Goal: Task Accomplishment & Management: Complete application form

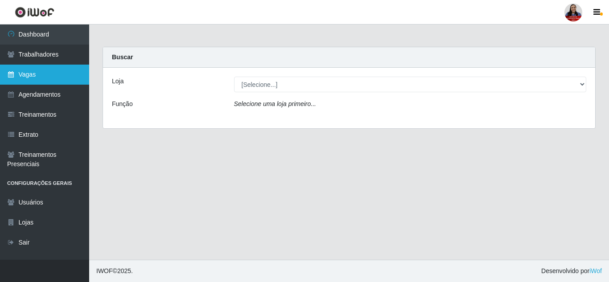
click at [31, 78] on link "Vagas" at bounding box center [44, 75] width 89 height 20
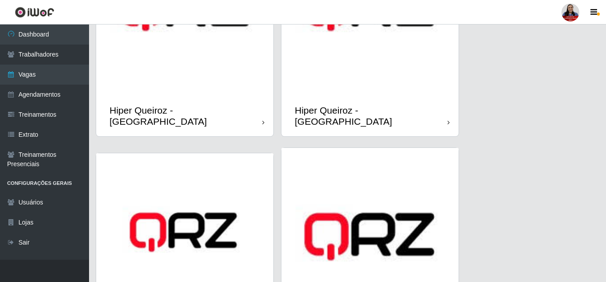
scroll to position [356, 0]
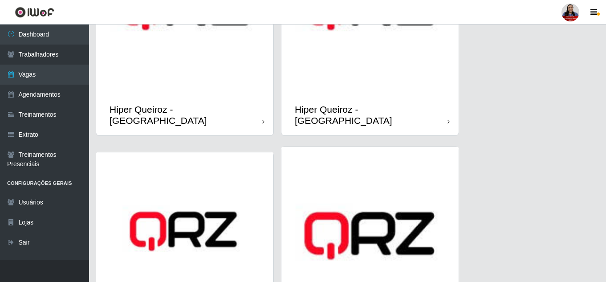
click at [325, 77] on img at bounding box center [370, 6] width 177 height 177
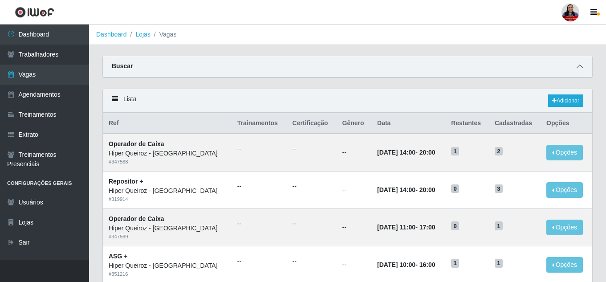
click at [582, 65] on icon at bounding box center [580, 66] width 6 height 6
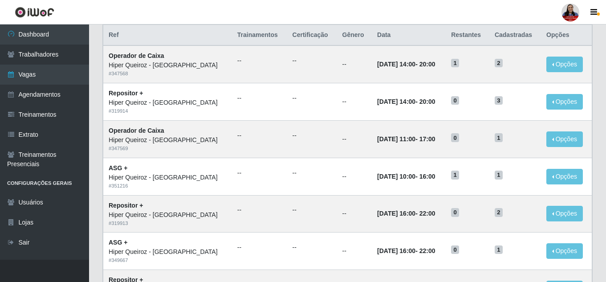
scroll to position [223, 0]
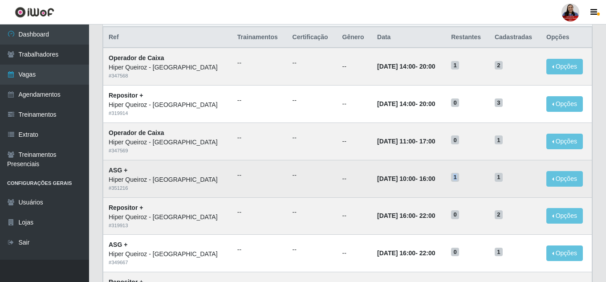
drag, startPoint x: 444, startPoint y: 178, endPoint x: 461, endPoint y: 178, distance: 16.5
click at [461, 178] on tr "ASG + Hiper Queiroz - Nova Betânia # 351216 -- -- -- 28/09/2025, 10:00 - 16:00 …" at bounding box center [347, 178] width 489 height 37
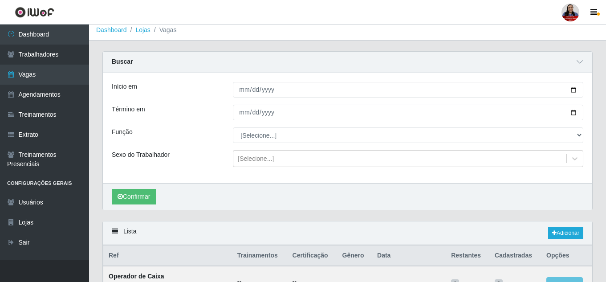
scroll to position [0, 0]
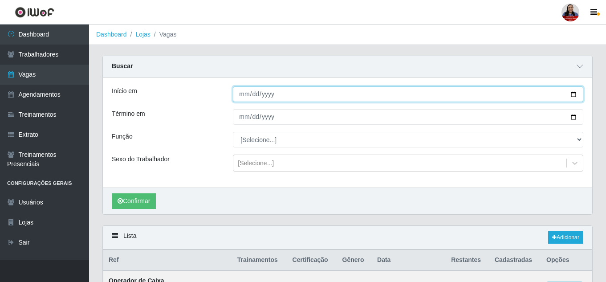
click at [572, 94] on input "Início em" at bounding box center [408, 94] width 351 height 16
type input "2025-09-28"
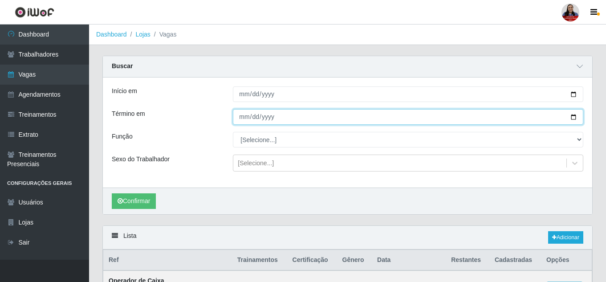
click at [571, 118] on input "Término em" at bounding box center [408, 117] width 351 height 16
type input "2025-09-28"
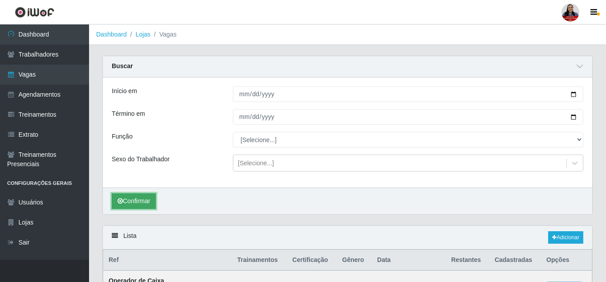
click at [152, 202] on button "Confirmar" at bounding box center [134, 201] width 44 height 16
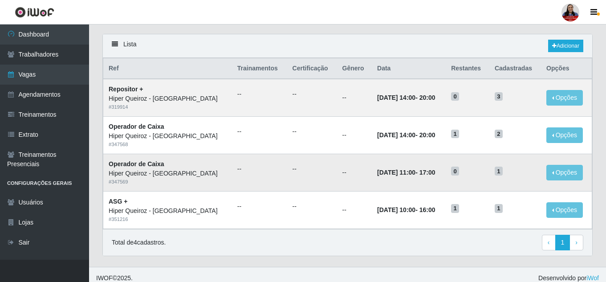
scroll to position [199, 0]
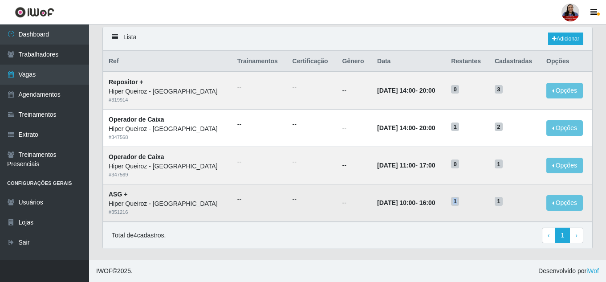
drag, startPoint x: 450, startPoint y: 203, endPoint x: 456, endPoint y: 205, distance: 6.2
click at [456, 205] on td "1" at bounding box center [468, 202] width 44 height 37
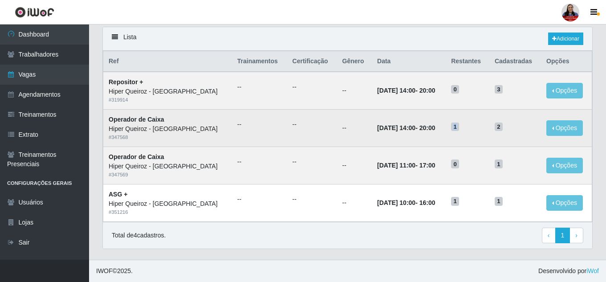
drag, startPoint x: 446, startPoint y: 127, endPoint x: 466, endPoint y: 131, distance: 20.0
click at [466, 131] on td "1" at bounding box center [468, 128] width 44 height 37
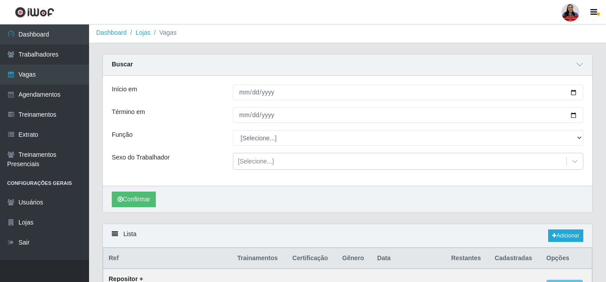
scroll to position [0, 0]
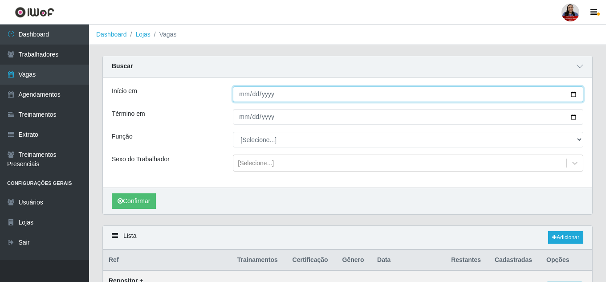
click at [574, 96] on input "2025-09-28" at bounding box center [408, 94] width 351 height 16
type input "2025-09-29"
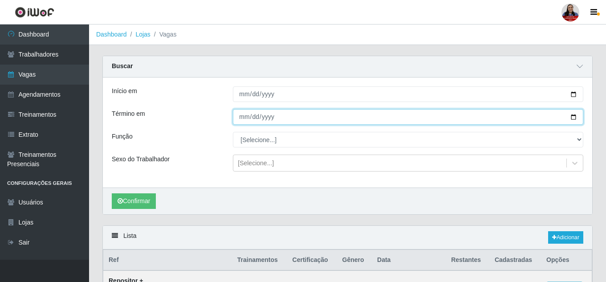
click at [572, 119] on input "2025-09-28" at bounding box center [408, 117] width 351 height 16
type input "2025-09-29"
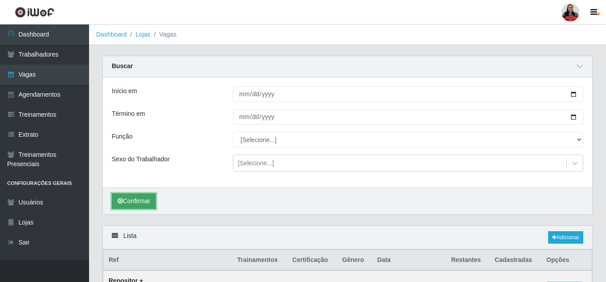
click at [130, 203] on button "Confirmar" at bounding box center [134, 201] width 44 height 16
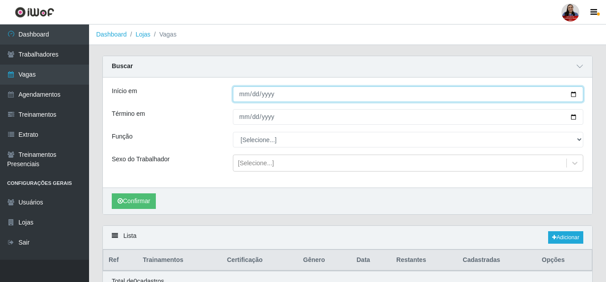
click at [570, 94] on input "2025-09-29" at bounding box center [408, 94] width 351 height 16
type input "2025-09-28"
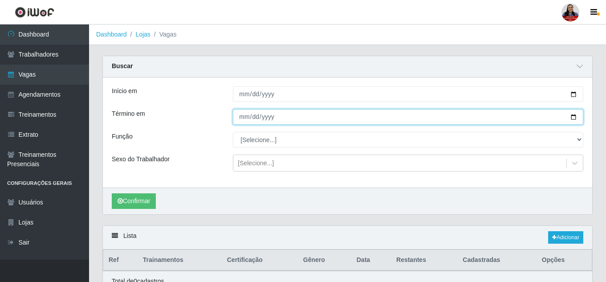
click at [574, 118] on input "2025-09-29" at bounding box center [408, 117] width 351 height 16
type input "2025-09-28"
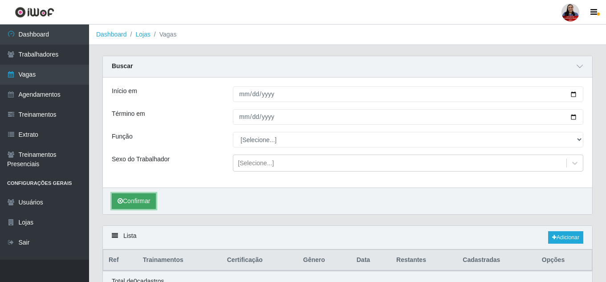
click at [140, 204] on button "Confirmar" at bounding box center [134, 201] width 44 height 16
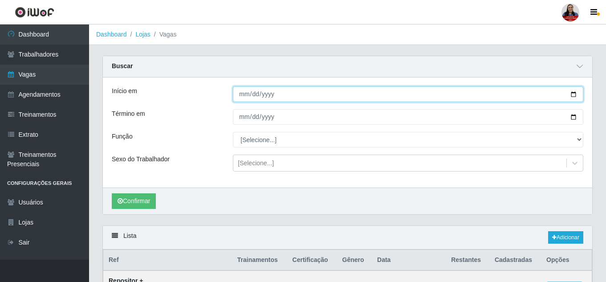
click at [577, 96] on input "2025-09-28" at bounding box center [408, 94] width 351 height 16
click at [572, 94] on input "2025-09-26" at bounding box center [408, 94] width 351 height 16
type input "2025-09-27"
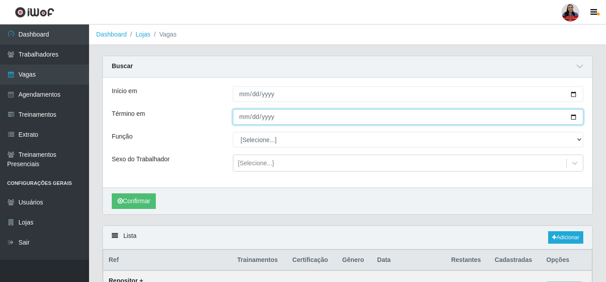
click at [574, 115] on input "2025-09-28" at bounding box center [408, 117] width 351 height 16
type input "2025-09-27"
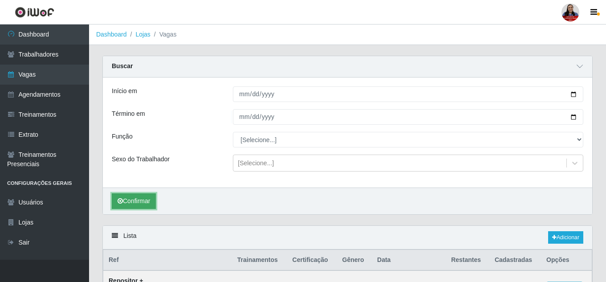
click at [146, 197] on button "Confirmar" at bounding box center [134, 201] width 44 height 16
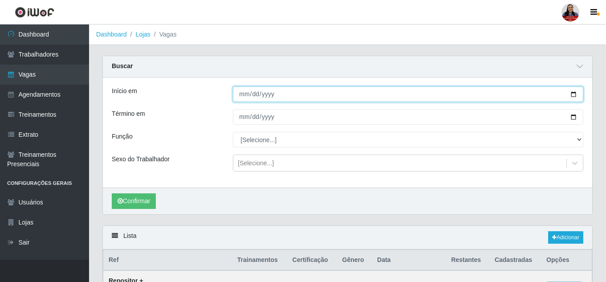
click at [572, 94] on input "2025-09-27" at bounding box center [408, 94] width 351 height 16
type input "2025-09-26"
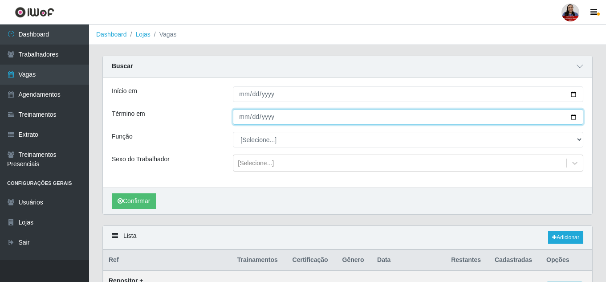
click at [572, 118] on input "2025-09-27" at bounding box center [408, 117] width 351 height 16
type input "2025-09-26"
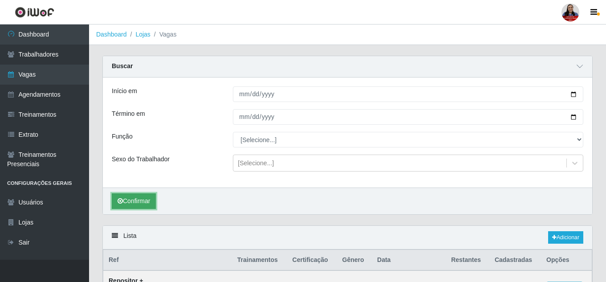
click at [124, 204] on button "Confirmar" at bounding box center [134, 201] width 44 height 16
click at [138, 33] on link "Lojas" at bounding box center [142, 34] width 15 height 7
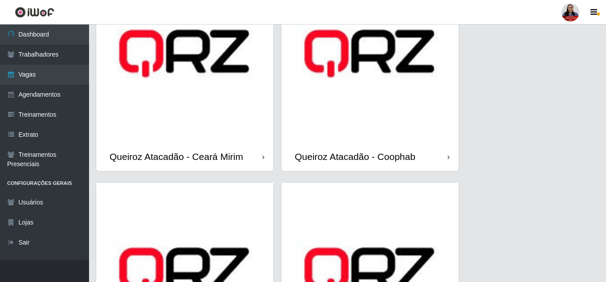
scroll to position [757, 0]
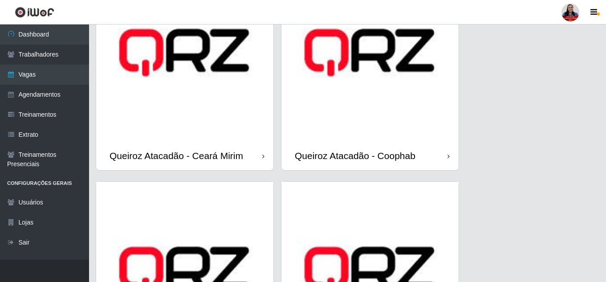
click at [354, 93] on img at bounding box center [370, 52] width 177 height 177
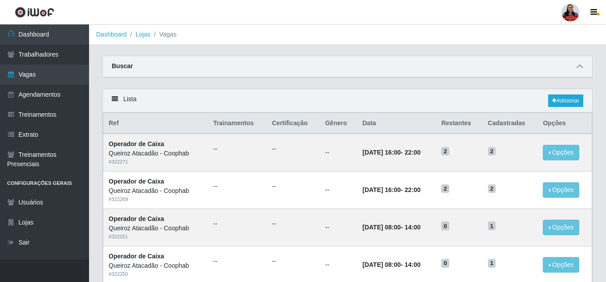
click at [581, 68] on icon at bounding box center [580, 66] width 6 height 6
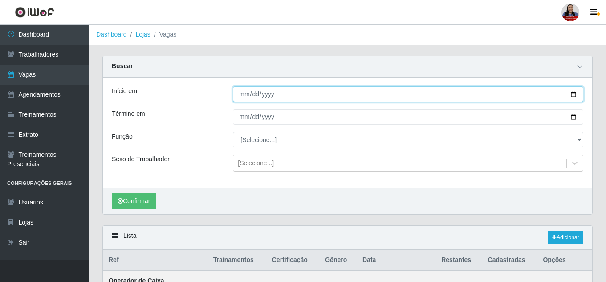
click at [572, 90] on input "Início em" at bounding box center [408, 94] width 351 height 16
click at [573, 93] on input "Início em" at bounding box center [408, 94] width 351 height 16
type input "2025-09-30"
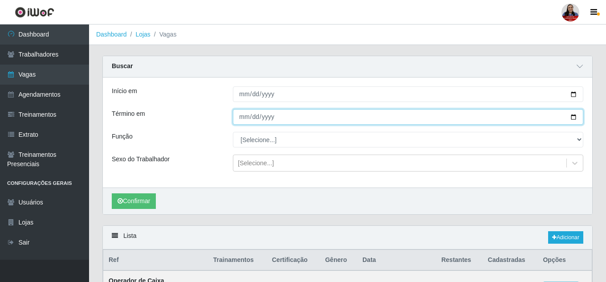
click at [574, 116] on input "Término em" at bounding box center [408, 117] width 351 height 16
type input "2025-09-30"
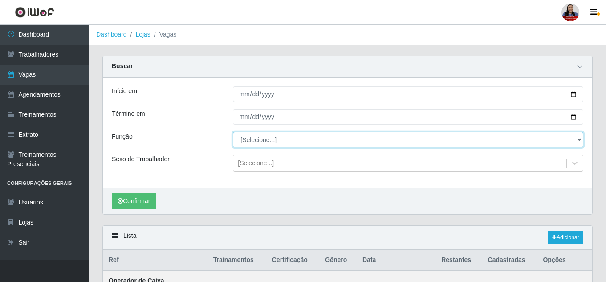
click at [278, 141] on select "[Selecione...] ASG ASG + ASG ++ Embalador Embalador + Embalador ++ Operador de …" at bounding box center [408, 140] width 351 height 16
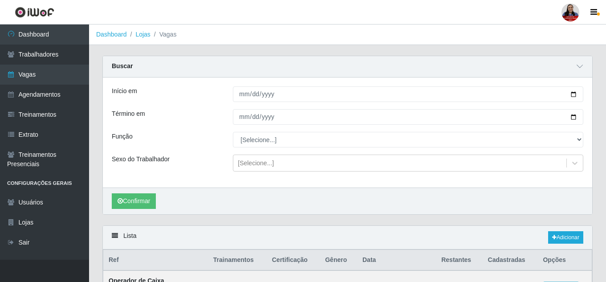
click at [172, 153] on div "Início em 2025-09-30 Término em 2025-09-30 Função [Selecione...] ASG ASG + ASG …" at bounding box center [348, 133] width 490 height 110
click at [127, 206] on button "Confirmar" at bounding box center [134, 201] width 44 height 16
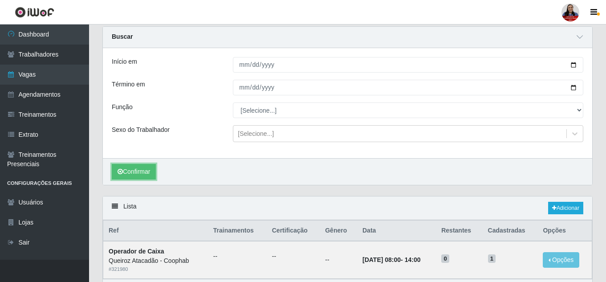
scroll to position [87, 0]
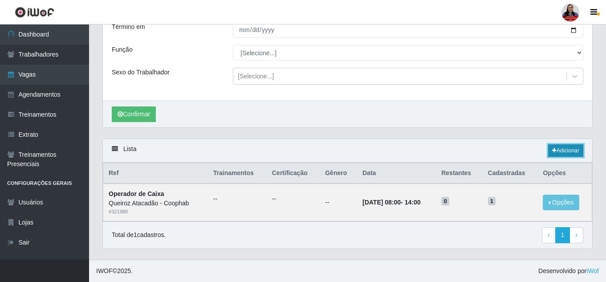
click at [563, 153] on link "Adicionar" at bounding box center [565, 150] width 35 height 12
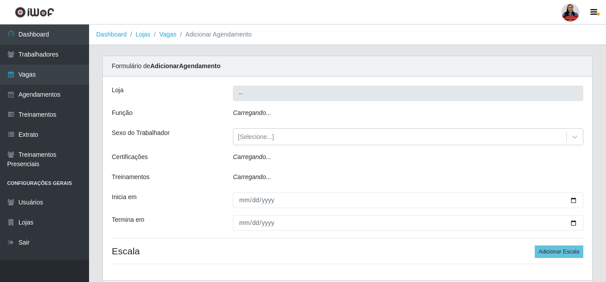
type input "Queiroz Atacadão - Coophab"
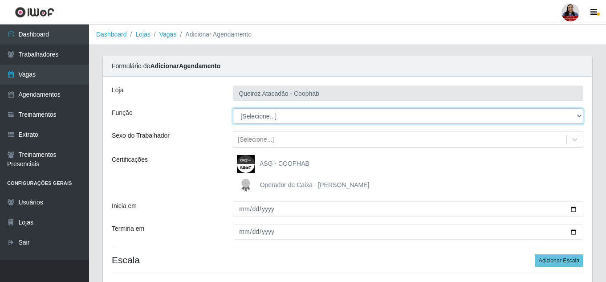
click at [486, 120] on select "[Selecione...] ASG ASG + ASG ++ Embalador Embalador + Embalador ++ Operador de …" at bounding box center [408, 116] width 351 height 16
select select "22"
click at [233, 108] on select "[Selecione...] ASG ASG + ASG ++ Embalador Embalador + Embalador ++ Operador de …" at bounding box center [408, 116] width 351 height 16
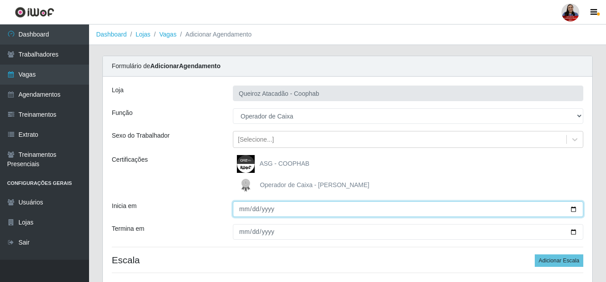
click at [574, 209] on input "Inicia em" at bounding box center [408, 209] width 351 height 16
type input "2025-09-29"
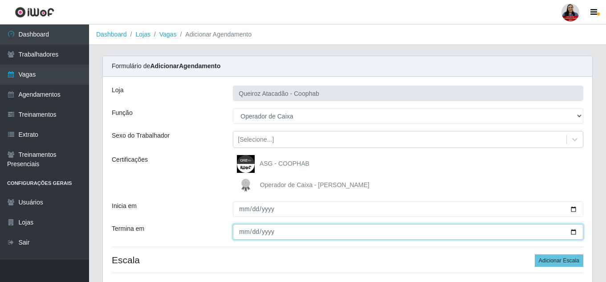
click at [572, 229] on input "Termina em" at bounding box center [408, 232] width 351 height 16
type input "2025-09-29"
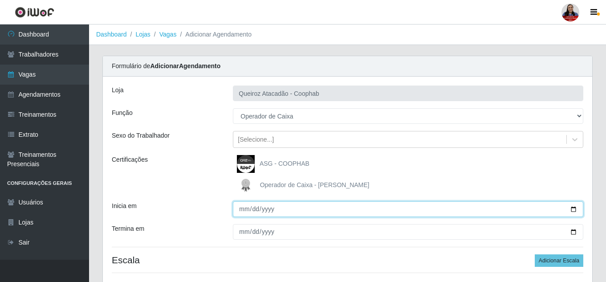
click at [574, 209] on input "2025-09-29" at bounding box center [408, 209] width 351 height 16
type input "2025-09-30"
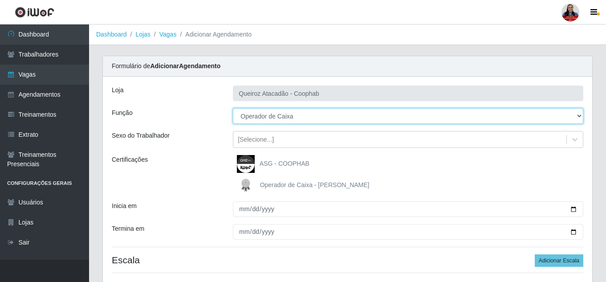
click at [578, 114] on select "[Selecione...] ASG ASG + ASG ++ Embalador Embalador + Embalador ++ Operador de …" at bounding box center [408, 116] width 351 height 16
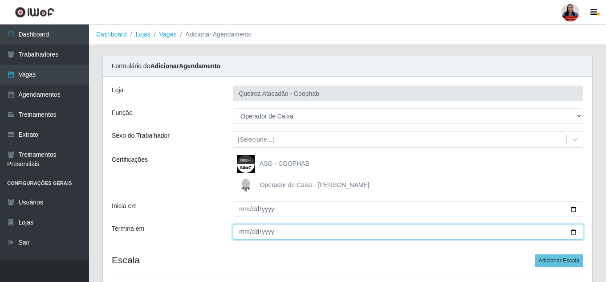
click at [574, 229] on input "2025-09-29" at bounding box center [408, 232] width 351 height 16
type input "2025-09-30"
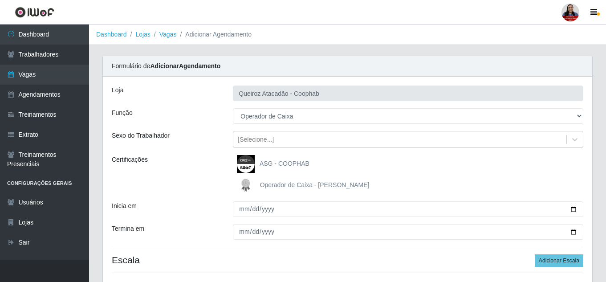
click at [438, 174] on div "ASG - COOPHAB Operador de Caixa - Queiroz Atacadão" at bounding box center [408, 174] width 364 height 39
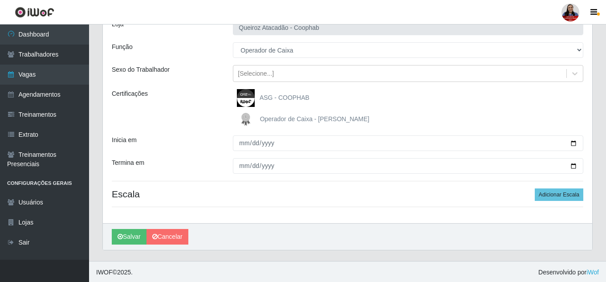
scroll to position [67, 0]
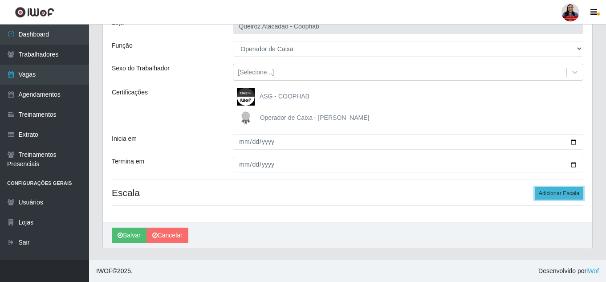
click at [567, 193] on button "Adicionar Escala" at bounding box center [559, 193] width 49 height 12
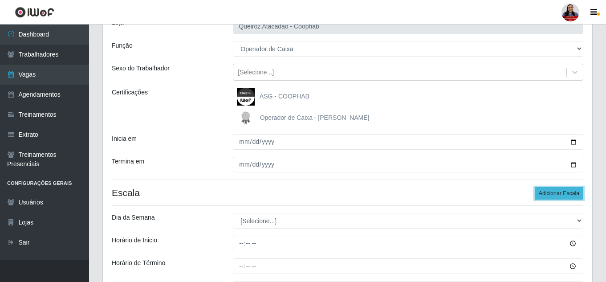
click at [567, 193] on button "Adicionar Escala" at bounding box center [559, 193] width 49 height 12
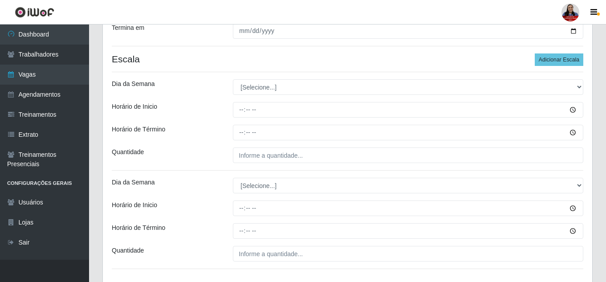
click at [364, 78] on div "Loja Queiroz Atacadão - Coophab Função [Selecione...] ASG ASG + ASG ++ Embalado…" at bounding box center [348, 80] width 490 height 409
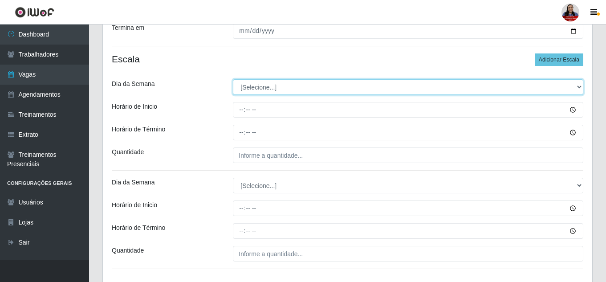
click at [363, 82] on select "[Selecione...] Segunda Terça Quarta Quinta Sexta Sábado Domingo" at bounding box center [408, 87] width 351 height 16
select select "2"
click at [233, 79] on select "[Selecione...] Segunda Terça Quarta Quinta Sexta Sábado Domingo" at bounding box center [408, 87] width 351 height 16
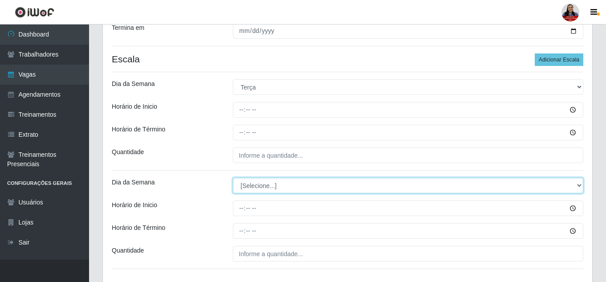
click at [302, 184] on select "[Selecione...] Segunda Terça Quarta Quinta Sexta Sábado Domingo" at bounding box center [408, 186] width 351 height 16
select select "2"
click at [233, 178] on select "[Selecione...] Segunda Terça Quarta Quinta Sexta Sábado Domingo" at bounding box center [408, 186] width 351 height 16
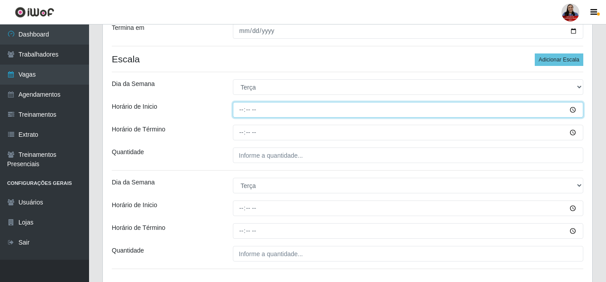
click at [237, 110] on input "Horário de Inicio" at bounding box center [408, 110] width 351 height 16
type input "11:00"
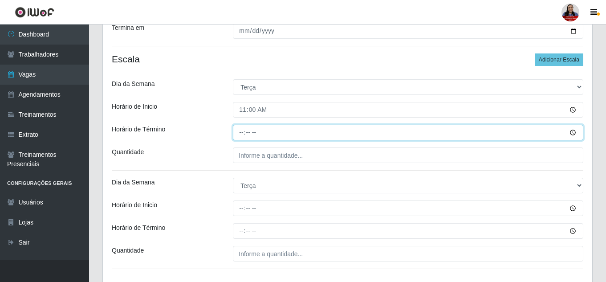
type input "15:00"
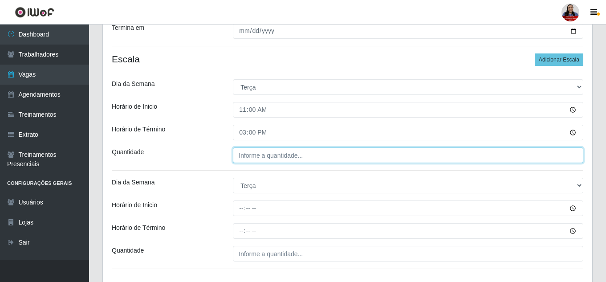
type input "___"
type input "2__"
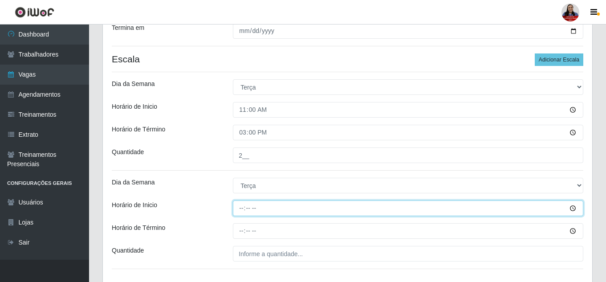
type input "16:00"
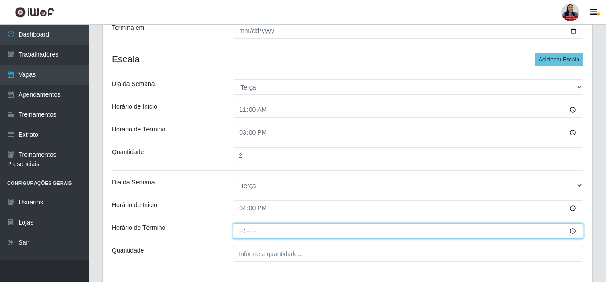
type input "22:00"
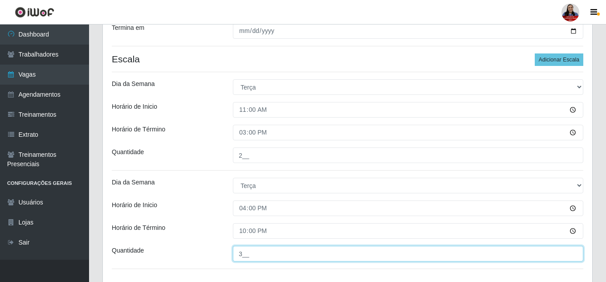
type input "3__"
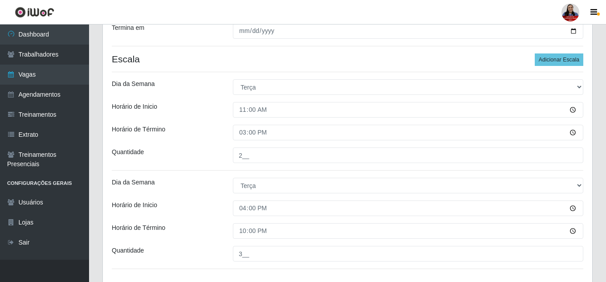
scroll to position [264, 0]
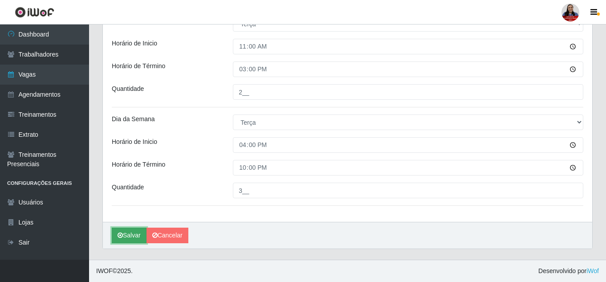
click at [141, 238] on button "Salvar" at bounding box center [129, 236] width 35 height 16
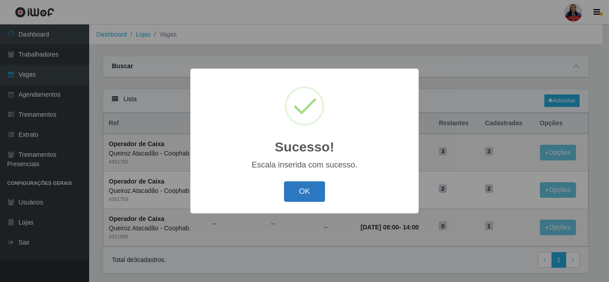
click at [314, 186] on button "OK" at bounding box center [304, 191] width 41 height 21
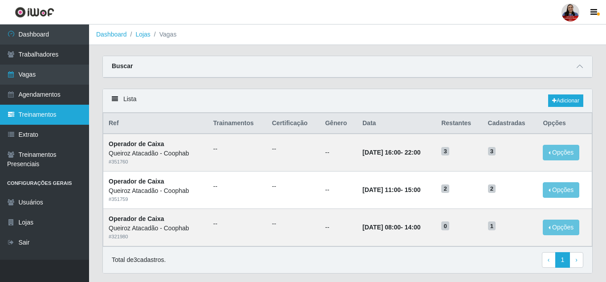
click at [69, 110] on link "Treinamentos" at bounding box center [44, 115] width 89 height 20
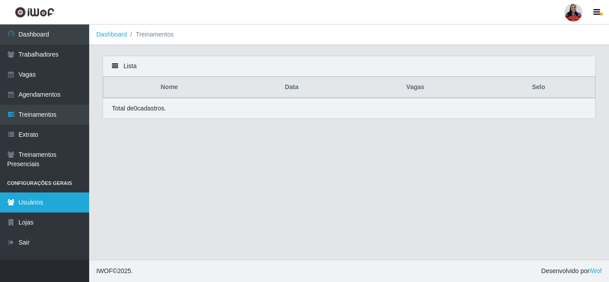
click at [24, 203] on link "Usuários" at bounding box center [44, 202] width 89 height 20
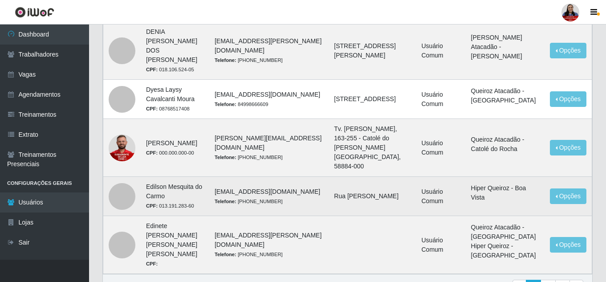
scroll to position [770, 0]
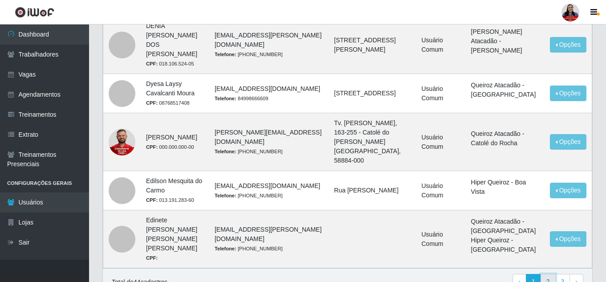
click at [546, 274] on link "2" at bounding box center [548, 282] width 15 height 16
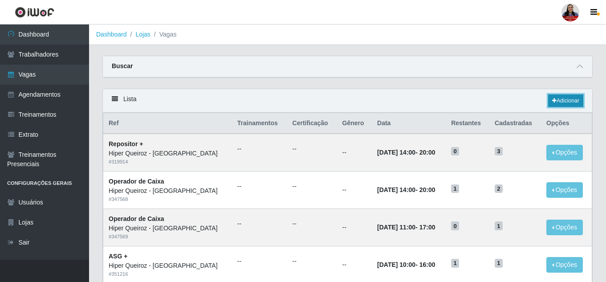
click at [562, 101] on link "Adicionar" at bounding box center [565, 100] width 35 height 12
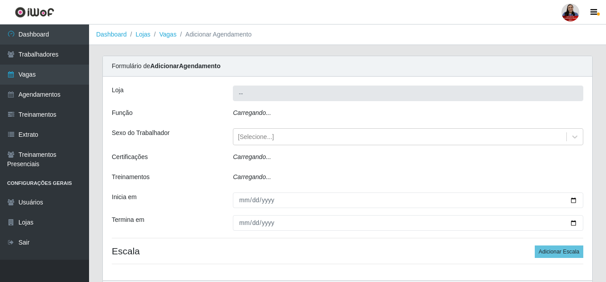
type input "Hiper Queiroz - [GEOGRAPHIC_DATA]"
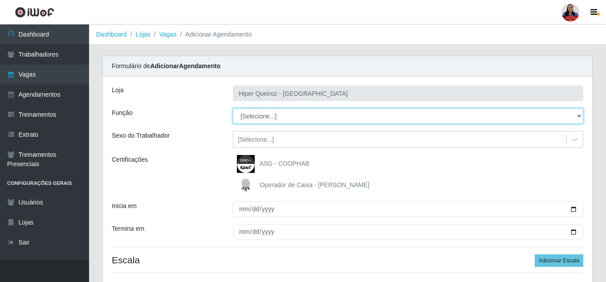
click at [263, 120] on select "[Selecione...] ASG ASG + ASG ++ Embalador Embalador + Embalador ++ Operador de …" at bounding box center [408, 116] width 351 height 16
click at [577, 115] on select "[Selecione...] ASG ASG + ASG ++ Embalador Embalador + Embalador ++ Operador de …" at bounding box center [408, 116] width 351 height 16
click at [233, 108] on select "[Selecione...] ASG ASG + ASG ++ Embalador Embalador + Embalador ++ Operador de …" at bounding box center [408, 116] width 351 height 16
click at [413, 119] on select "[Selecione...] ASG ASG + ASG ++ Embalador Embalador + Embalador ++ Operador de …" at bounding box center [408, 116] width 351 height 16
select select "22"
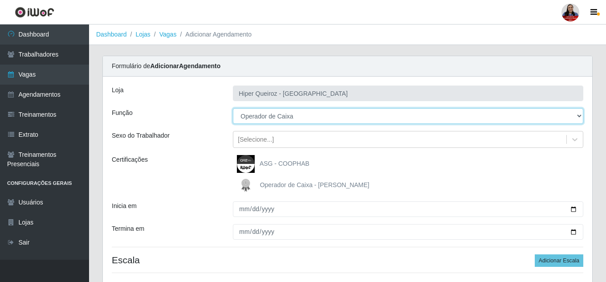
click at [233, 108] on select "[Selecione...] ASG ASG + ASG ++ Embalador Embalador + Embalador ++ Operador de …" at bounding box center [408, 116] width 351 height 16
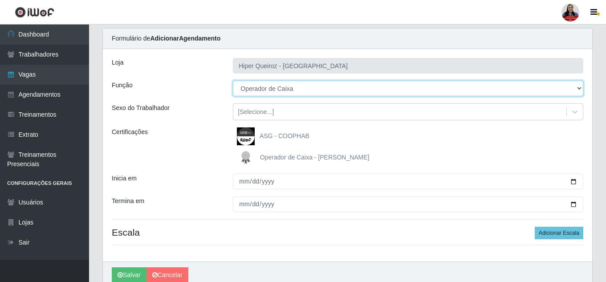
scroll to position [67, 0]
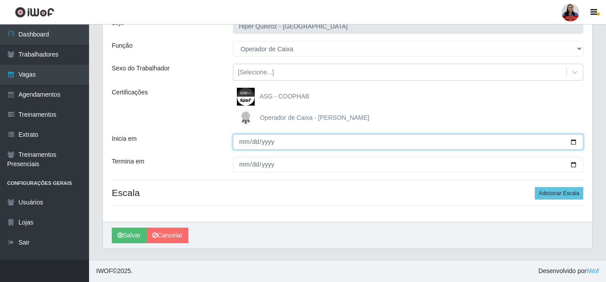
click at [573, 141] on input "Inicia em" at bounding box center [408, 142] width 351 height 16
type input "2025-09-29"
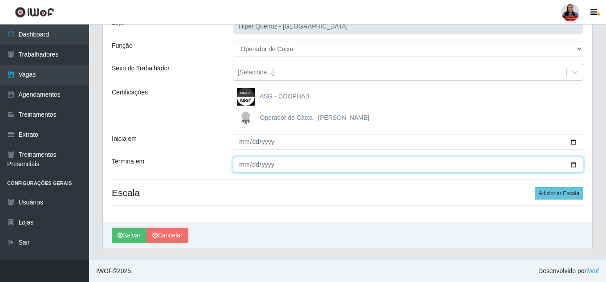
click at [572, 165] on input "Termina em" at bounding box center [408, 165] width 351 height 16
type input "2025-09-29"
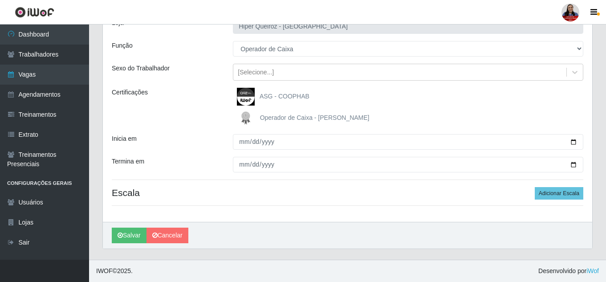
click at [181, 127] on div "Certificações" at bounding box center [165, 107] width 121 height 39
click at [556, 190] on button "Adicionar Escala" at bounding box center [559, 193] width 49 height 12
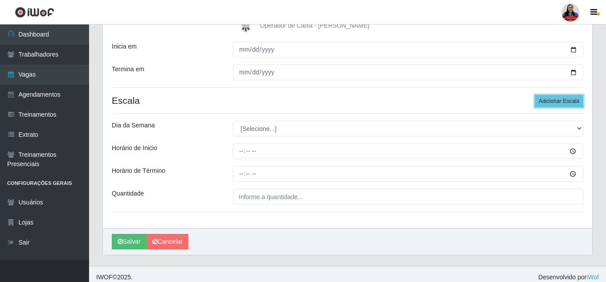
scroll to position [166, 0]
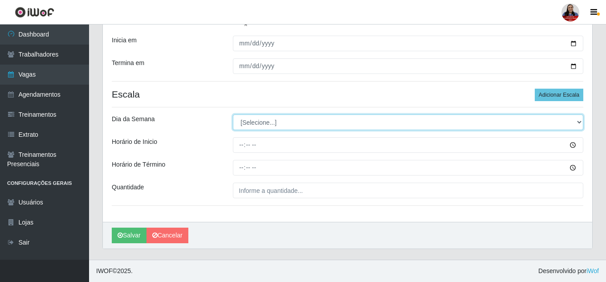
click at [264, 122] on select "[Selecione...] Segunda Terça Quarta Quinta Sexta Sábado Domingo" at bounding box center [408, 122] width 351 height 16
select select "1"
click at [233, 114] on select "[Selecione...] Segunda Terça Quarta Quinta Sexta Sábado Domingo" at bounding box center [408, 122] width 351 height 16
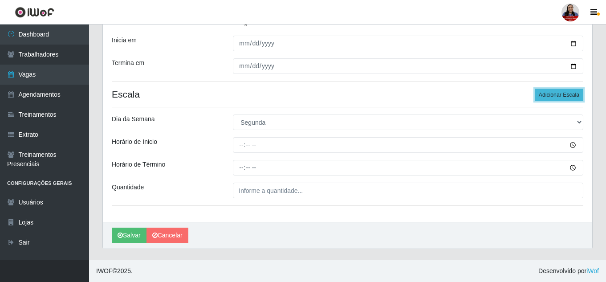
drag, startPoint x: 551, startPoint y: 94, endPoint x: 536, endPoint y: 96, distance: 14.4
click at [551, 95] on button "Adicionar Escala" at bounding box center [559, 95] width 49 height 12
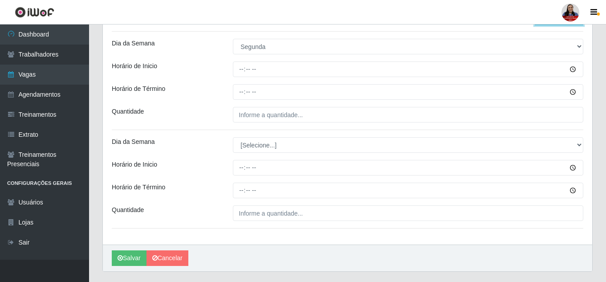
scroll to position [220, 0]
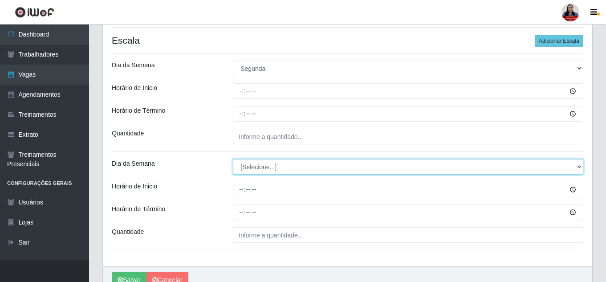
click at [375, 166] on select "[Selecione...] Segunda Terça Quarta Quinta Sexta Sábado Domingo" at bounding box center [408, 167] width 351 height 16
select select "1"
click at [233, 159] on select "[Selecione...] Segunda Terça Quarta Quinta Sexta Sábado Domingo" at bounding box center [408, 167] width 351 height 16
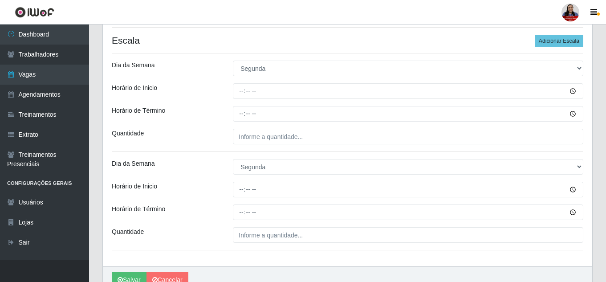
click at [187, 62] on div "Dia da Semana" at bounding box center [165, 69] width 121 height 16
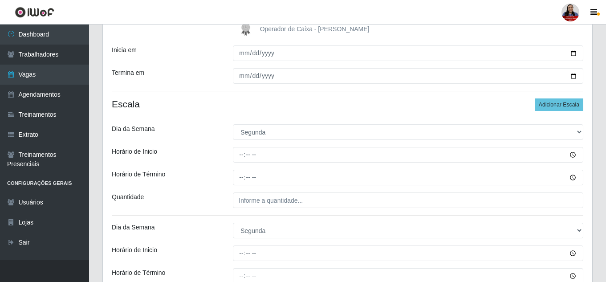
scroll to position [175, 0]
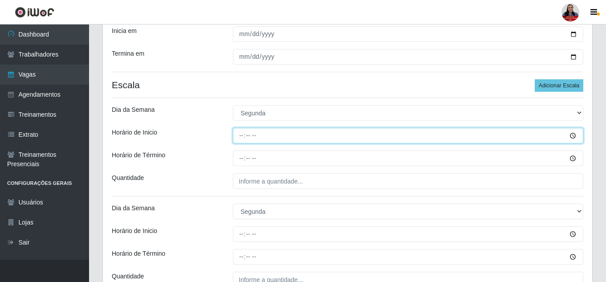
click at [239, 137] on input "Horário de Inicio" at bounding box center [408, 136] width 351 height 16
type input "11:00"
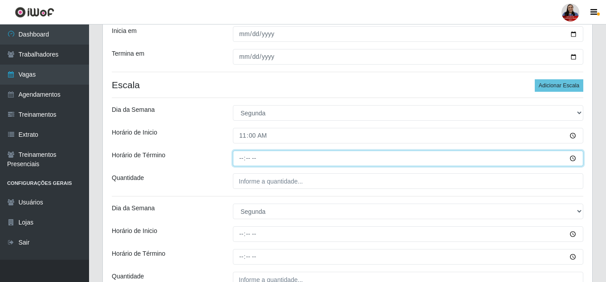
type input "17:00"
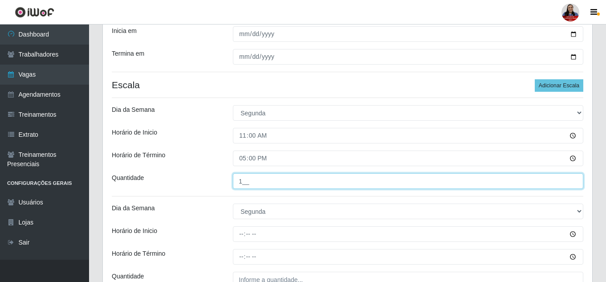
type input "1__"
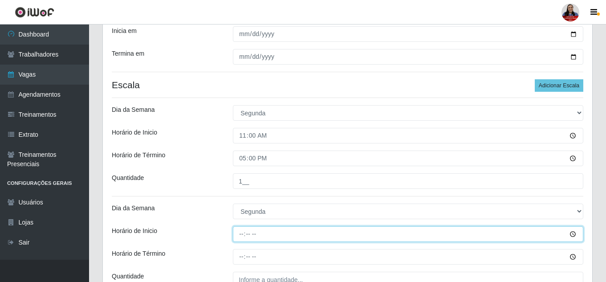
type input "15:00"
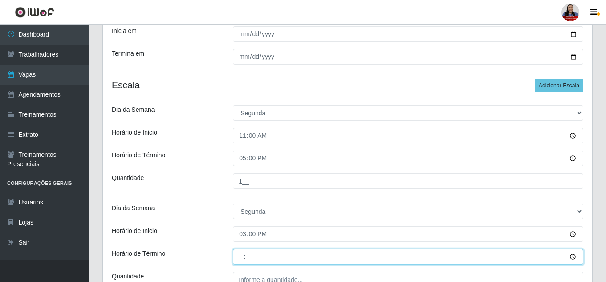
type input "21:00"
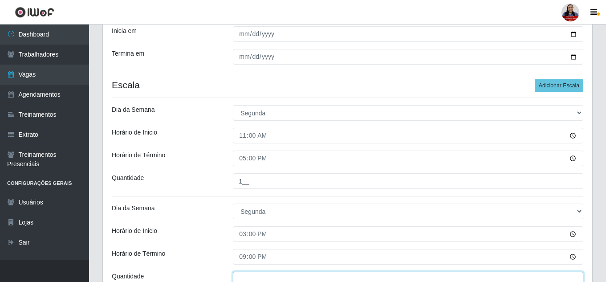
scroll to position [180, 0]
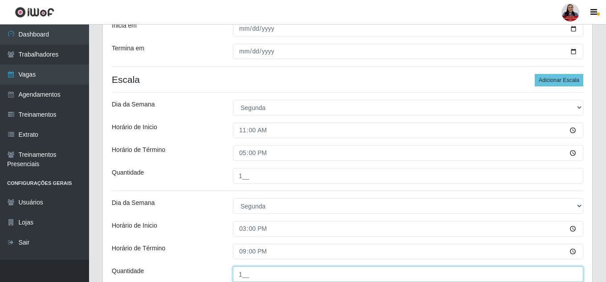
type input "1__"
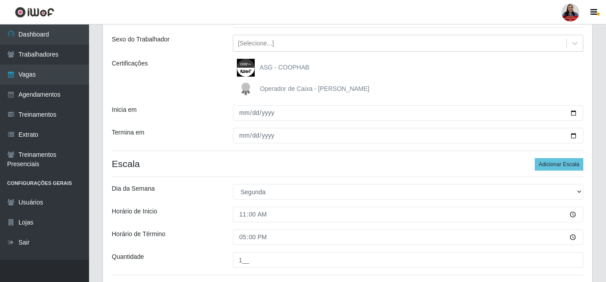
scroll to position [41, 0]
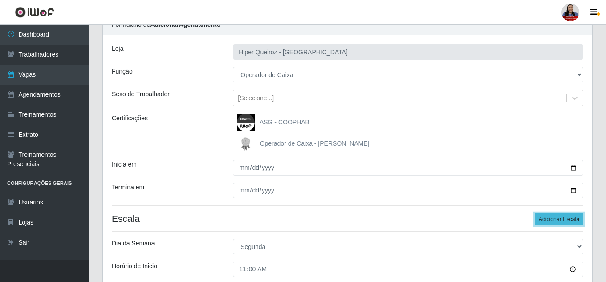
click at [569, 221] on button "Adicionar Escala" at bounding box center [559, 219] width 49 height 12
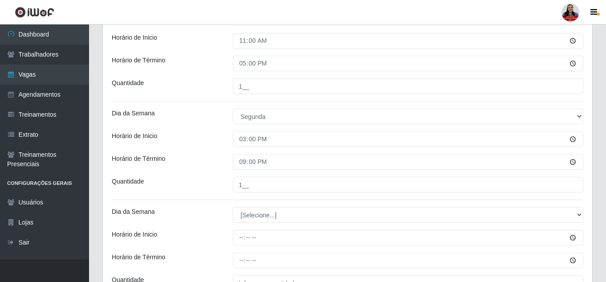
scroll to position [309, 0]
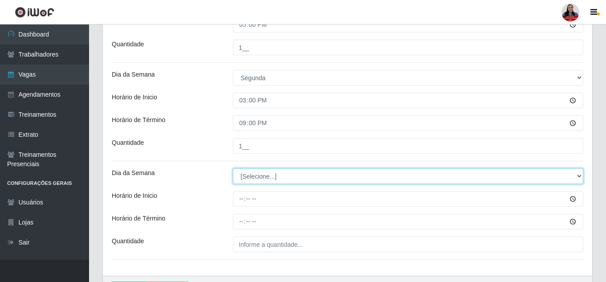
click at [349, 176] on select "[Selecione...] Segunda Terça Quarta Quinta Sexta Sábado Domingo" at bounding box center [408, 176] width 351 height 16
select select "1"
click at [233, 168] on select "[Selecione...] Segunda Terça Quarta Quinta Sexta Sábado Domingo" at bounding box center [408, 176] width 351 height 16
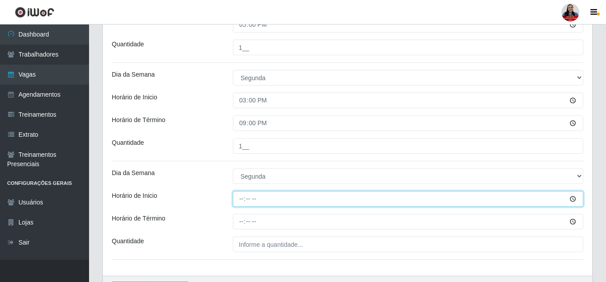
type input "16:00"
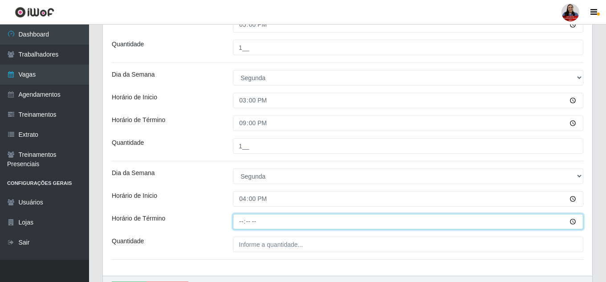
type input "22:00"
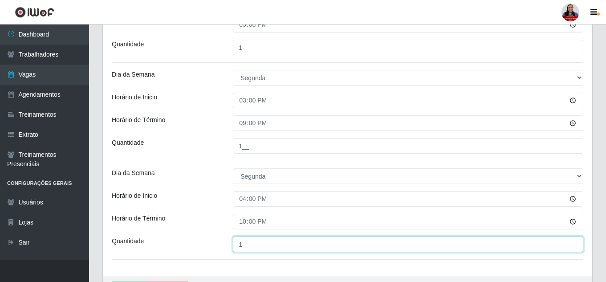
type input "1__"
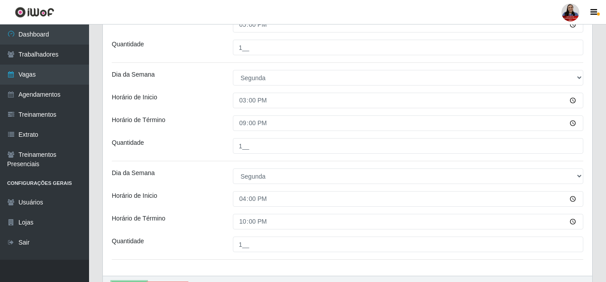
scroll to position [324, 0]
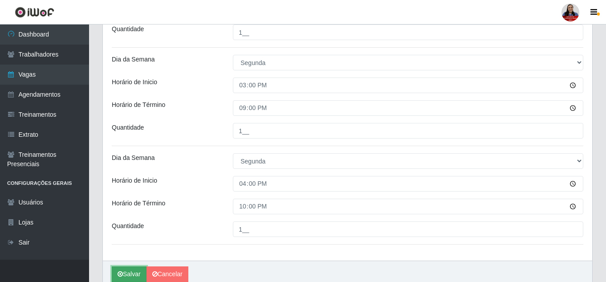
click at [138, 272] on button "Salvar" at bounding box center [129, 274] width 35 height 16
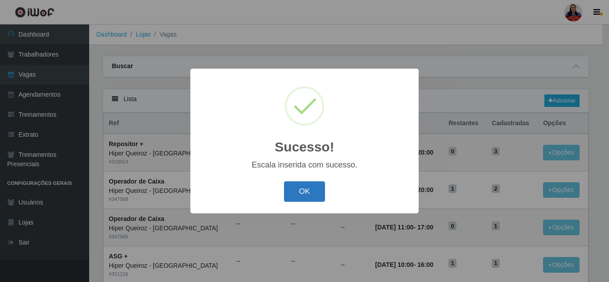
click at [313, 189] on button "OK" at bounding box center [304, 191] width 41 height 21
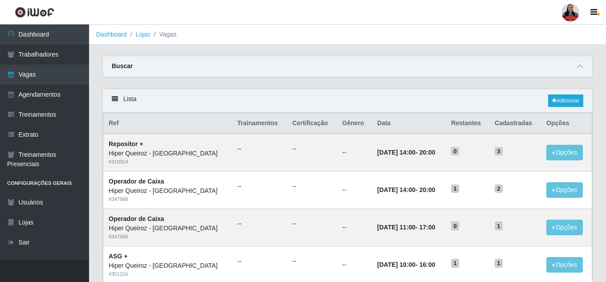
click at [580, 61] on div at bounding box center [580, 66] width 11 height 10
click at [580, 69] on icon at bounding box center [580, 66] width 6 height 6
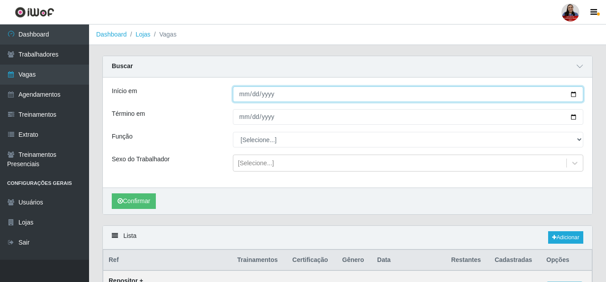
click at [573, 96] on input "2025-09-28" at bounding box center [408, 94] width 351 height 16
type input "2025-09-29"
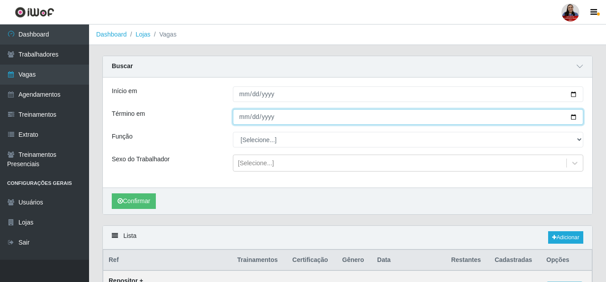
click at [572, 118] on input "2025-09-28" at bounding box center [408, 117] width 351 height 16
type input "2025-09-29"
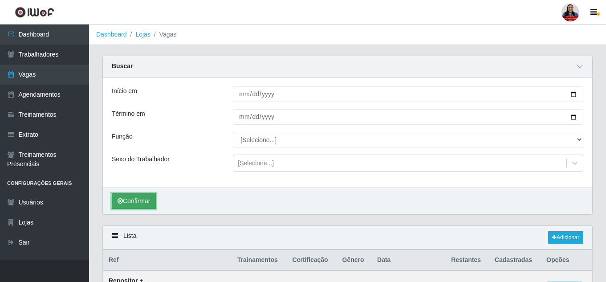
click at [146, 200] on button "Confirmar" at bounding box center [134, 201] width 44 height 16
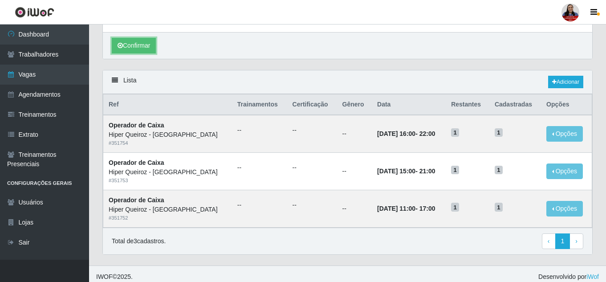
scroll to position [162, 0]
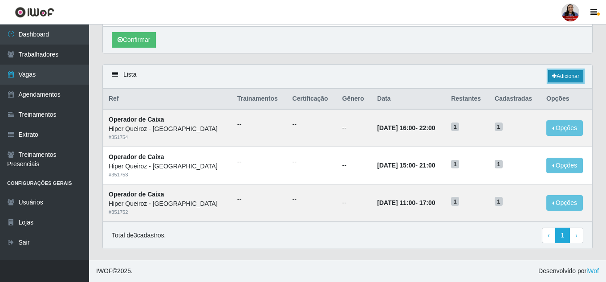
click at [561, 76] on link "Adicionar" at bounding box center [565, 76] width 35 height 12
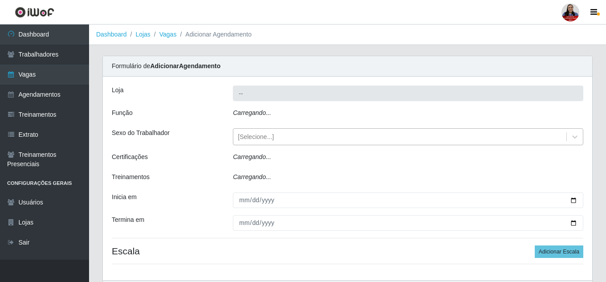
type input "Hiper Queiroz - [GEOGRAPHIC_DATA]"
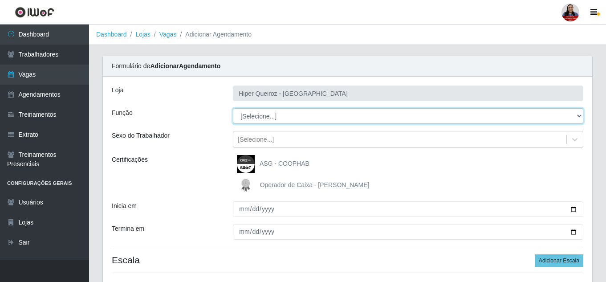
click at [294, 114] on select "[Selecione...] ASG ASG + ASG ++ Embalador Embalador + Embalador ++ Operador de …" at bounding box center [408, 116] width 351 height 16
select select "24"
click at [233, 108] on select "[Selecione...] ASG ASG + ASG ++ Embalador Embalador + Embalador ++ Operador de …" at bounding box center [408, 116] width 351 height 16
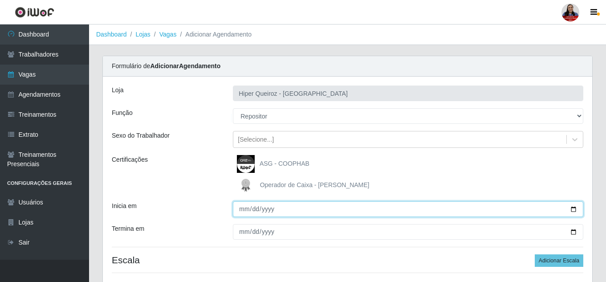
click at [573, 208] on input "Inicia em" at bounding box center [408, 209] width 351 height 16
type input "2025-09-29"
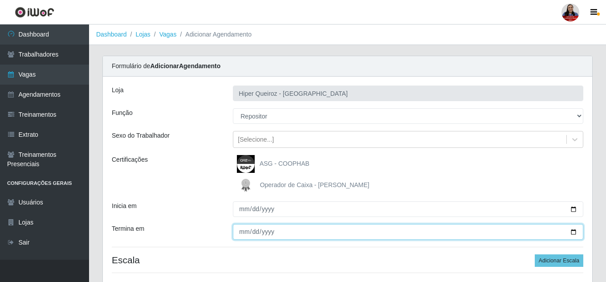
click at [572, 229] on input "Termina em" at bounding box center [408, 232] width 351 height 16
type input "2025-09-29"
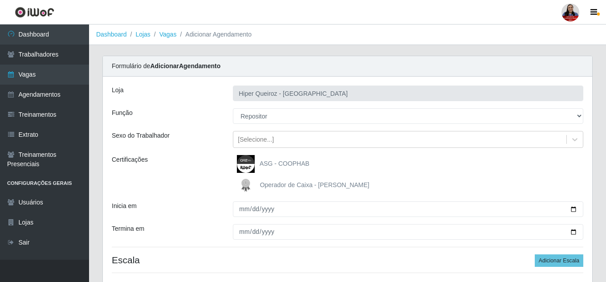
click at [206, 196] on div "Loja Hiper Queiroz - Nova Betânia Função [Selecione...] ASG ASG + ASG ++ Embala…" at bounding box center [348, 183] width 490 height 212
click at [540, 256] on button "Adicionar Escala" at bounding box center [559, 260] width 49 height 12
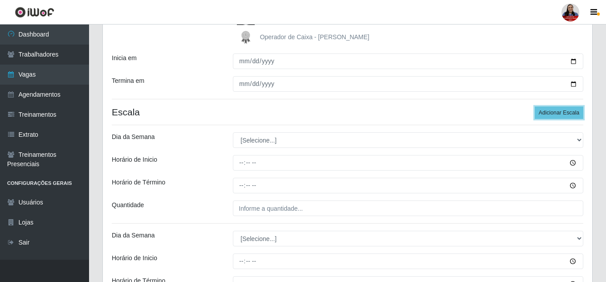
scroll to position [178, 0]
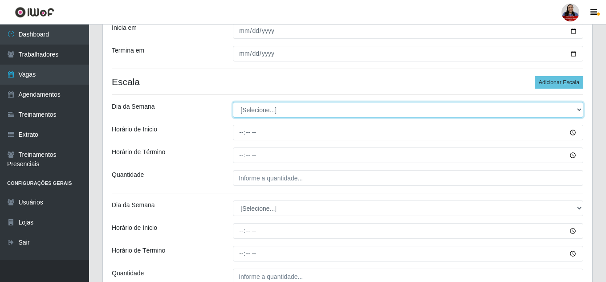
drag, startPoint x: 270, startPoint y: 105, endPoint x: 268, endPoint y: 116, distance: 11.9
click at [270, 105] on select "[Selecione...] Segunda Terça Quarta Quinta Sexta Sábado Domingo" at bounding box center [408, 110] width 351 height 16
select select "1"
click at [233, 102] on select "[Selecione...] Segunda Terça Quarta Quinta Sexta Sábado Domingo" at bounding box center [408, 110] width 351 height 16
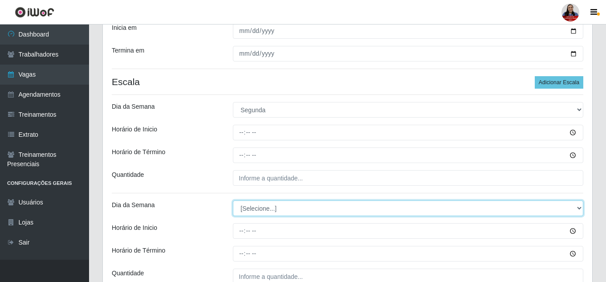
drag, startPoint x: 252, startPoint y: 210, endPoint x: 256, endPoint y: 201, distance: 9.8
click at [252, 210] on select "[Selecione...] Segunda Terça Quarta Quinta Sexta Sábado Domingo" at bounding box center [408, 208] width 351 height 16
select select "1"
click at [233, 200] on select "[Selecione...] Segunda Terça Quarta Quinta Sexta Sábado Domingo" at bounding box center [408, 208] width 351 height 16
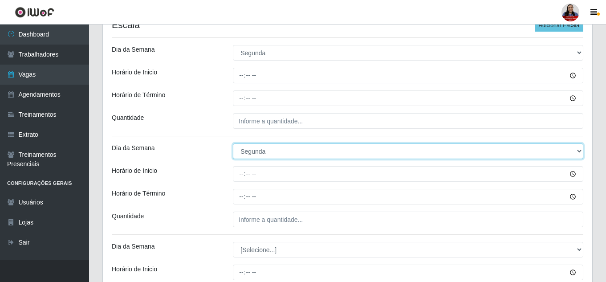
scroll to position [312, 0]
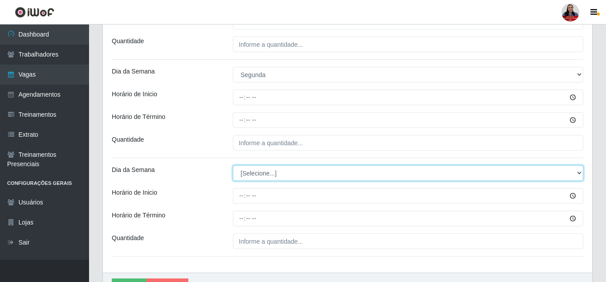
click at [315, 171] on select "[Selecione...] Segunda Terça Quarta Quinta Sexta Sábado Domingo" at bounding box center [408, 173] width 351 height 16
select select "1"
click at [233, 165] on select "[Selecione...] Segunda Terça Quarta Quinta Sexta Sábado Domingo" at bounding box center [408, 173] width 351 height 16
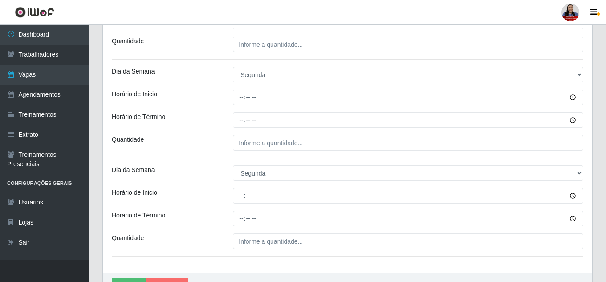
click at [182, 116] on div "Horário de Término" at bounding box center [165, 120] width 121 height 16
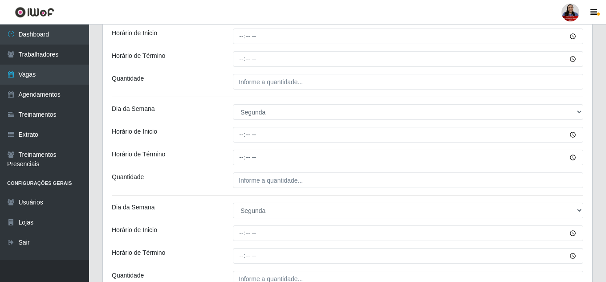
scroll to position [178, 0]
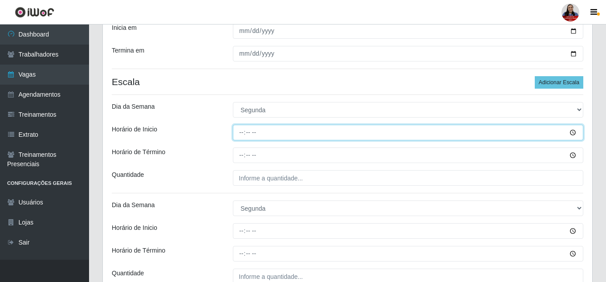
click at [241, 126] on input "Horário de Inicio" at bounding box center [408, 133] width 351 height 16
type input "14:00"
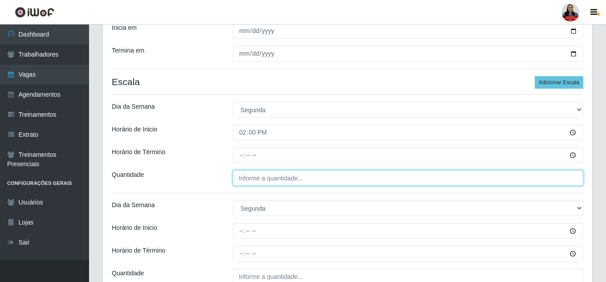
type input "___"
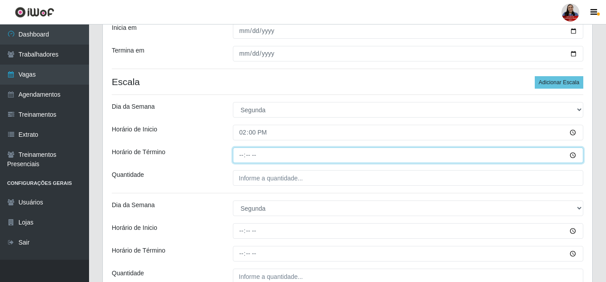
click at [252, 154] on input "Horário de Término" at bounding box center [408, 155] width 351 height 16
type input "20:00"
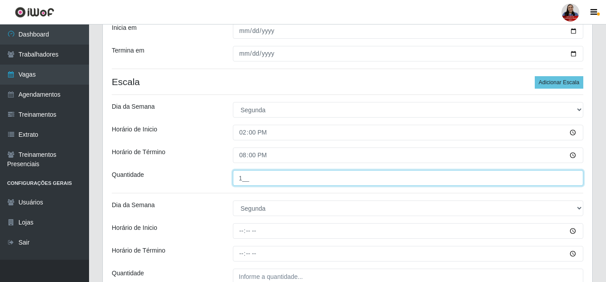
type input "1__"
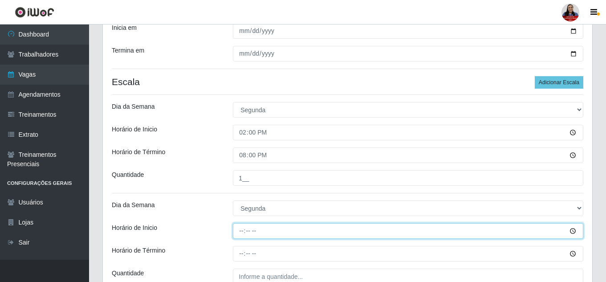
type input "15:00"
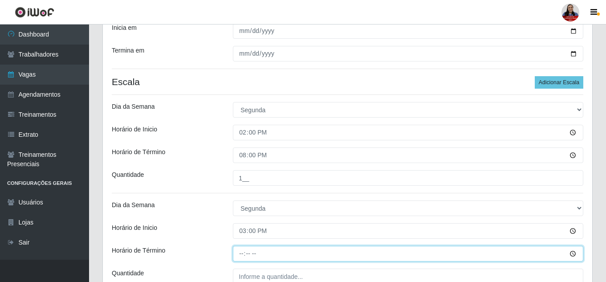
type input "21:00"
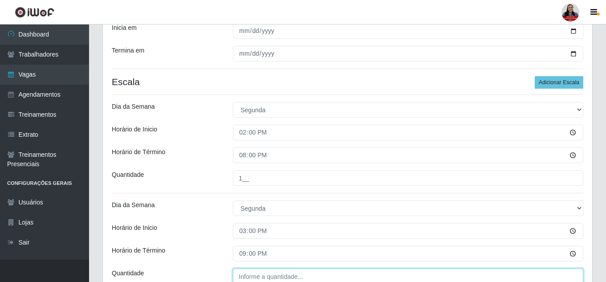
scroll to position [180, 0]
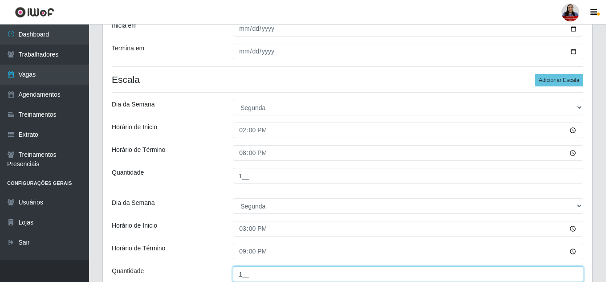
type input "1__"
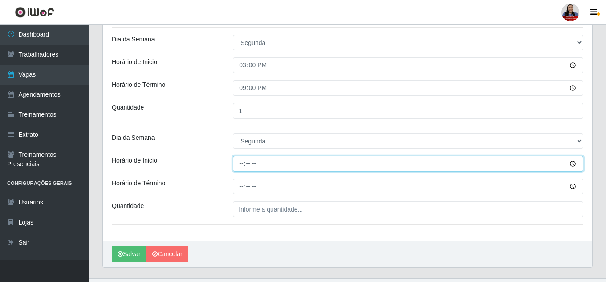
type input "16:00"
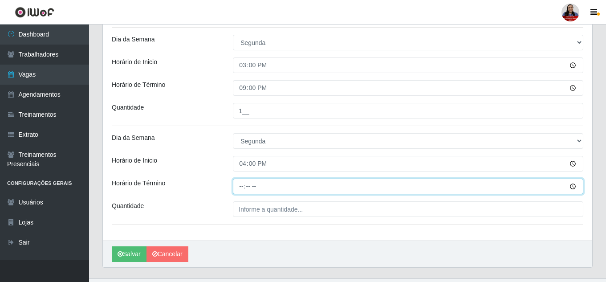
type input "22:00"
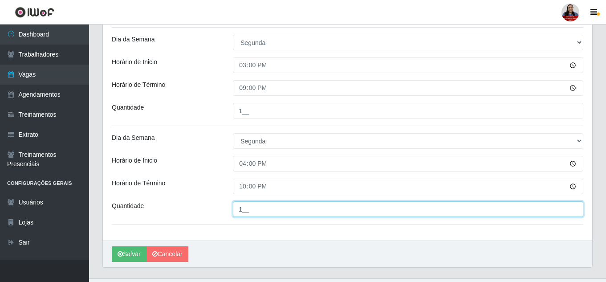
type input "1__"
drag, startPoint x: 242, startPoint y: 208, endPoint x: 234, endPoint y: 208, distance: 7.6
click at [234, 208] on input "1__" at bounding box center [408, 209] width 351 height 16
drag, startPoint x: 237, startPoint y: 208, endPoint x: 247, endPoint y: 212, distance: 10.4
click at [247, 212] on input "1__" at bounding box center [408, 209] width 351 height 16
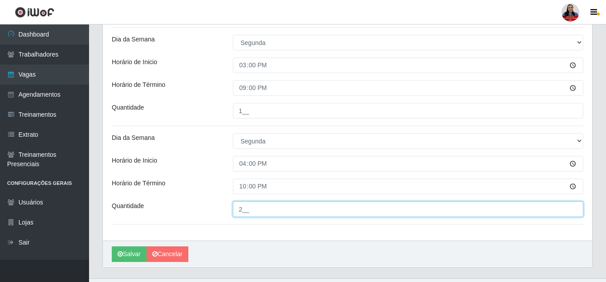
type input "2__"
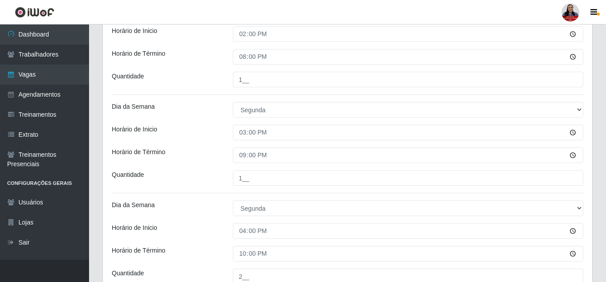
scroll to position [363, 0]
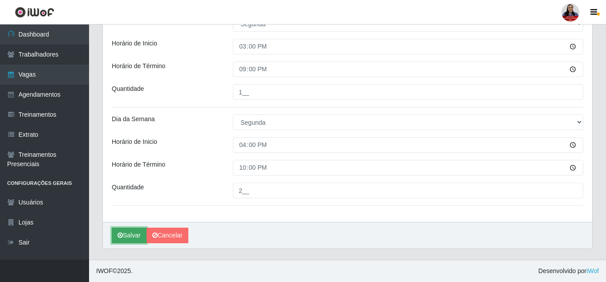
click at [139, 237] on button "Salvar" at bounding box center [129, 236] width 35 height 16
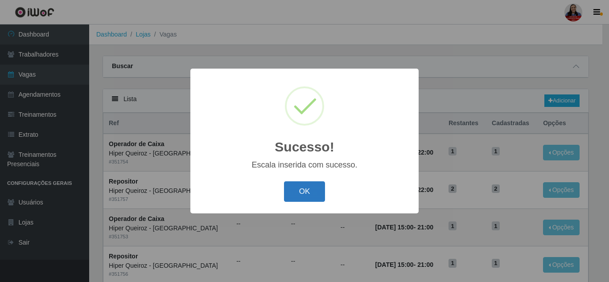
click at [302, 196] on button "OK" at bounding box center [304, 191] width 41 height 21
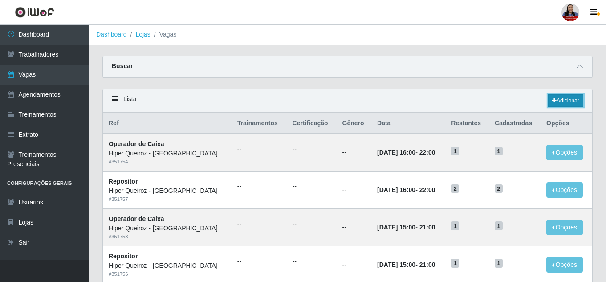
click at [563, 100] on link "Adicionar" at bounding box center [565, 100] width 35 height 12
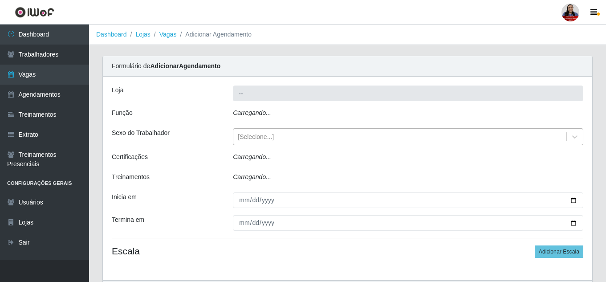
type input "Hiper Queiroz - [GEOGRAPHIC_DATA]"
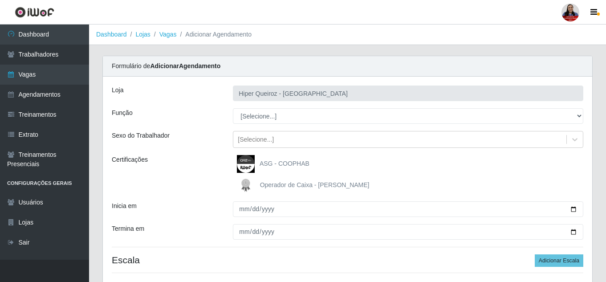
click at [276, 125] on div "Loja Hiper Queiroz - Nova Betânia Função [Selecione...] ASG ASG + ASG ++ Embala…" at bounding box center [348, 183] width 490 height 212
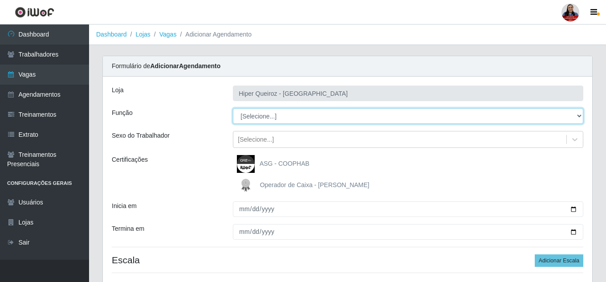
click at [283, 117] on select "[Selecione...] ASG ASG + ASG ++ Embalador Embalador + Embalador ++ Operador de …" at bounding box center [408, 116] width 351 height 16
click at [233, 108] on select "[Selecione...] ASG ASG + ASG ++ Embalador Embalador + Embalador ++ Operador de …" at bounding box center [408, 116] width 351 height 16
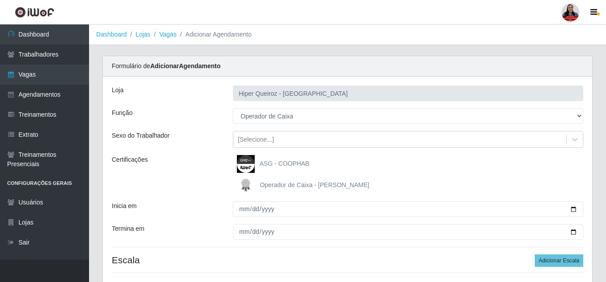
click at [356, 125] on div "Loja Hiper Queiroz - Nova Betânia Função [Selecione...] ASG ASG + ASG ++ Embala…" at bounding box center [348, 183] width 490 height 212
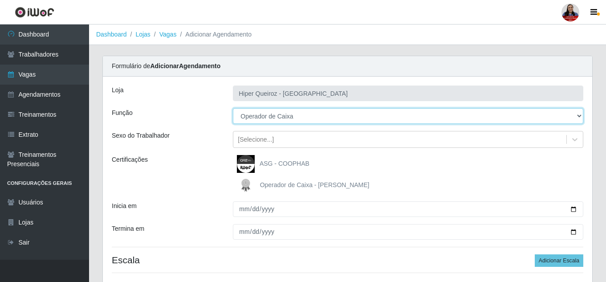
click at [356, 115] on select "[Selecione...] ASG ASG + ASG ++ Embalador Embalador + Embalador ++ Operador de …" at bounding box center [408, 116] width 351 height 16
click at [233, 108] on select "[Selecione...] ASG ASG + ASG ++ Embalador Embalador + Embalador ++ Operador de …" at bounding box center [408, 116] width 351 height 16
click at [340, 115] on select "[Selecione...] ASG ASG + ASG ++ Embalador Embalador + Embalador ++ Operador de …" at bounding box center [408, 116] width 351 height 16
select select "16"
click at [233, 108] on select "[Selecione...] ASG ASG + ASG ++ Embalador Embalador + Embalador ++ Operador de …" at bounding box center [408, 116] width 351 height 16
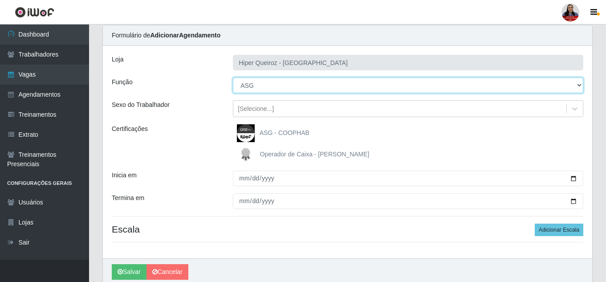
scroll to position [67, 0]
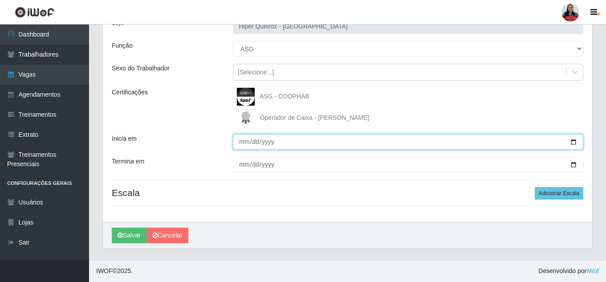
click at [574, 143] on input "Inicia em" at bounding box center [408, 142] width 351 height 16
type input "2025-09-29"
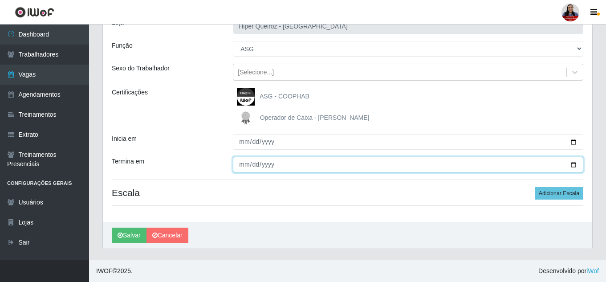
click at [574, 165] on input "Termina em" at bounding box center [408, 165] width 351 height 16
type input "2025-09-29"
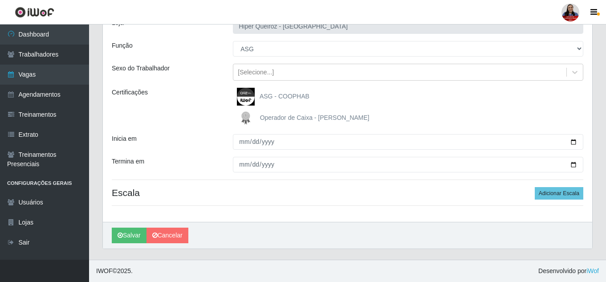
click at [200, 162] on div "Termina em" at bounding box center [165, 165] width 121 height 16
click at [544, 196] on button "Adicionar Escala" at bounding box center [559, 193] width 49 height 12
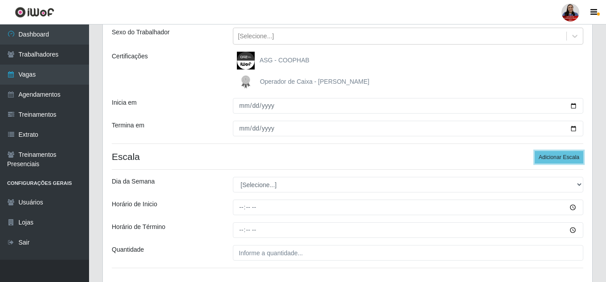
scroll to position [166, 0]
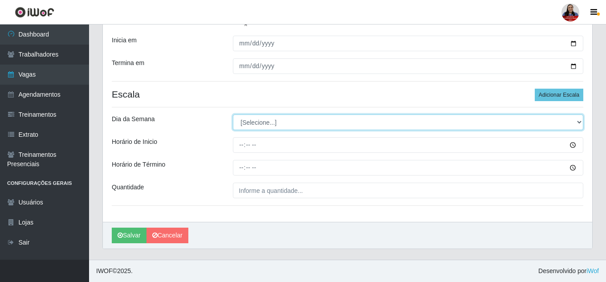
click at [267, 122] on select "[Selecione...] Segunda Terça Quarta Quinta Sexta Sábado Domingo" at bounding box center [408, 122] width 351 height 16
select select "1"
click at [233, 114] on select "[Selecione...] Segunda Terça Quarta Quinta Sexta Sábado Domingo" at bounding box center [408, 122] width 351 height 16
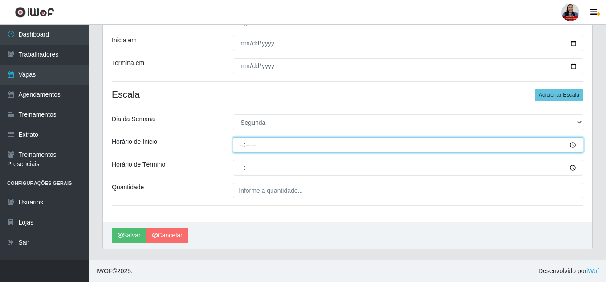
click at [242, 148] on input "Horário de Inicio" at bounding box center [408, 145] width 351 height 16
type input "15:00"
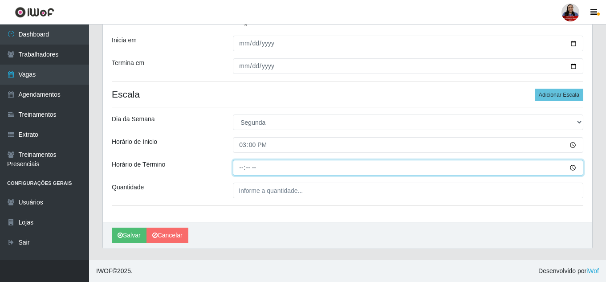
type input "21:00"
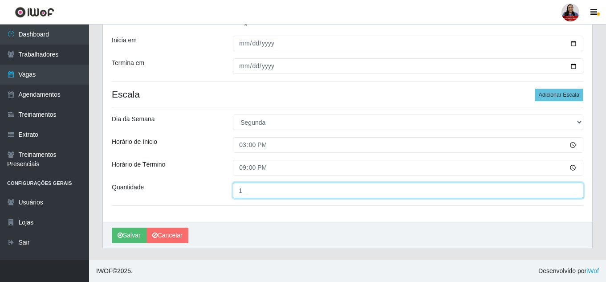
type input "1__"
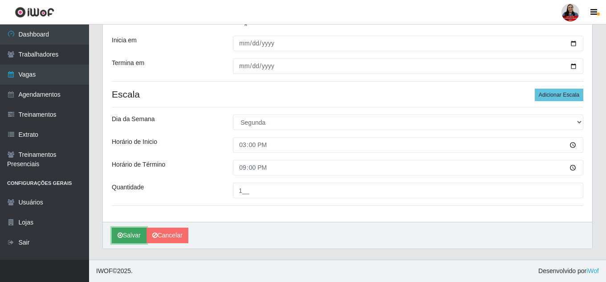
click at [122, 229] on button "Salvar" at bounding box center [129, 236] width 35 height 16
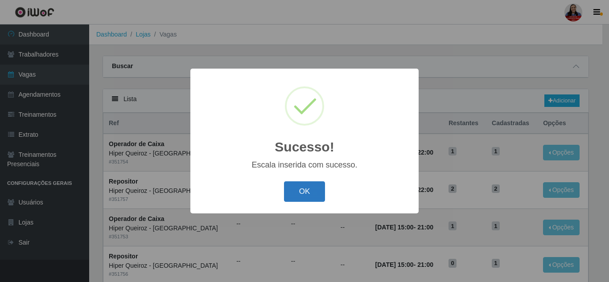
click at [300, 192] on button "OK" at bounding box center [304, 191] width 41 height 21
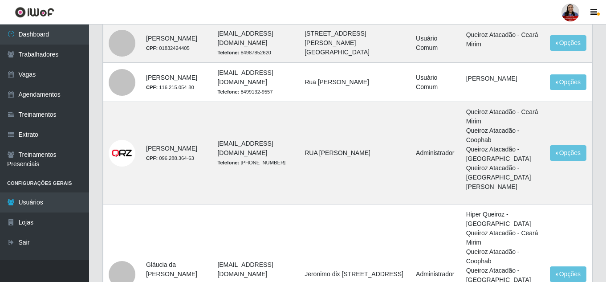
scroll to position [89, 0]
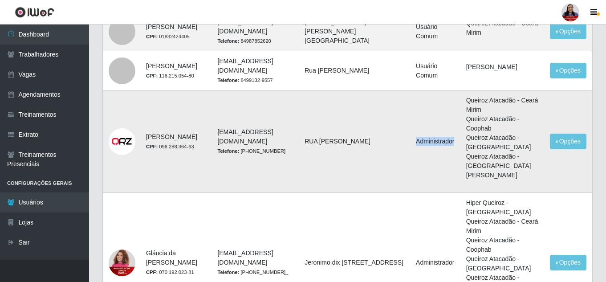
drag, startPoint x: 433, startPoint y: 149, endPoint x: 476, endPoint y: 153, distance: 42.5
click at [461, 153] on td "Administrador" at bounding box center [436, 141] width 50 height 102
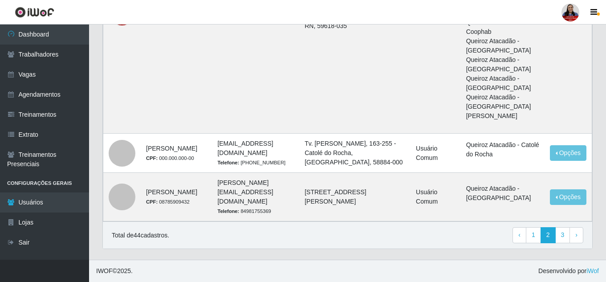
scroll to position [1140, 0]
click at [563, 234] on link "3" at bounding box center [563, 235] width 15 height 16
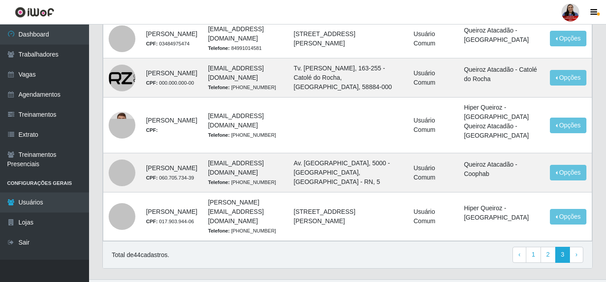
scroll to position [703, 0]
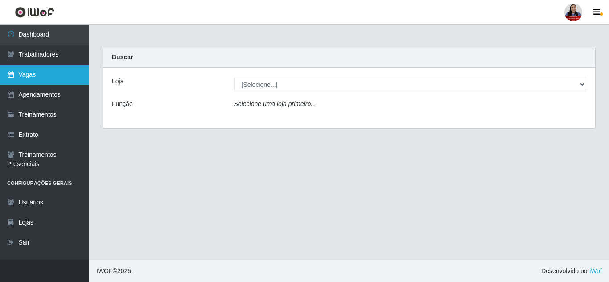
click at [45, 69] on link "Vagas" at bounding box center [44, 75] width 89 height 20
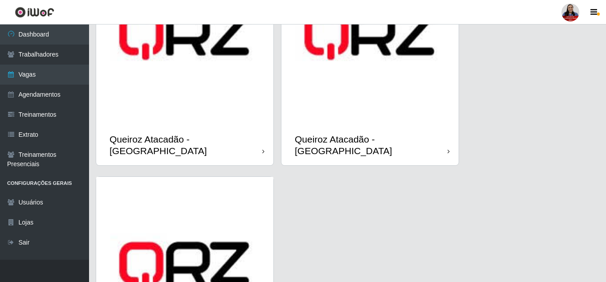
scroll to position [1032, 0]
